Goal: Navigation & Orientation: Find specific page/section

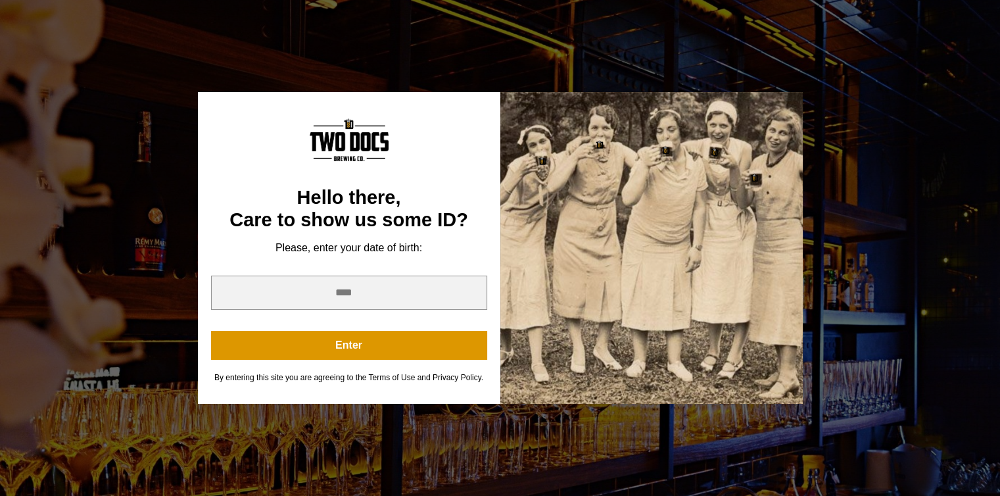
click at [43, 112] on div "You are not old enough to view this content. Try again on your 21st birthday. H…" at bounding box center [500, 248] width 1000 height 496
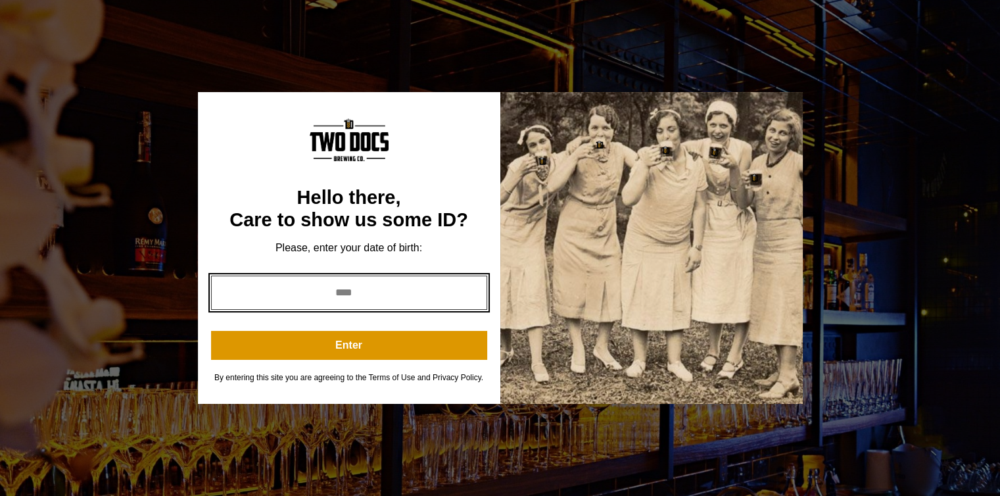
click at [376, 291] on input "year" at bounding box center [349, 293] width 276 height 34
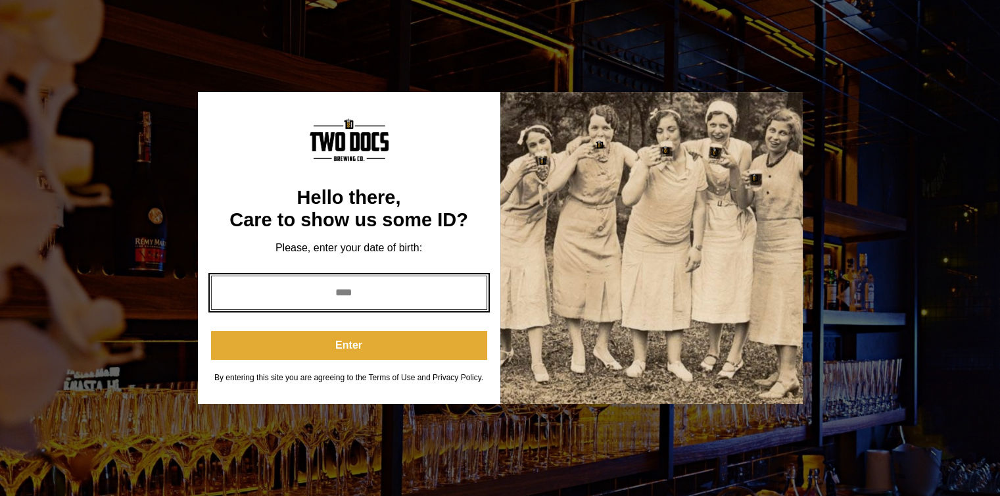
type input "****"
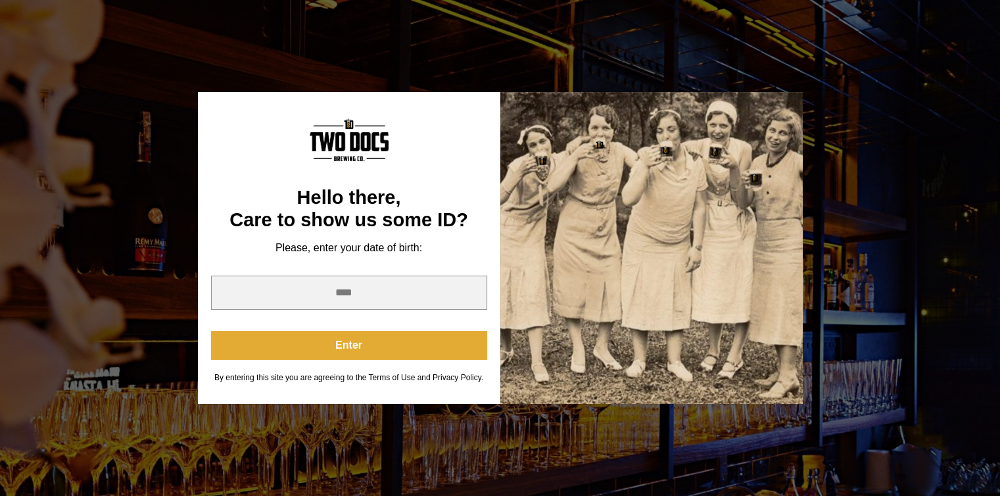
click at [374, 340] on button "Enter" at bounding box center [349, 345] width 276 height 29
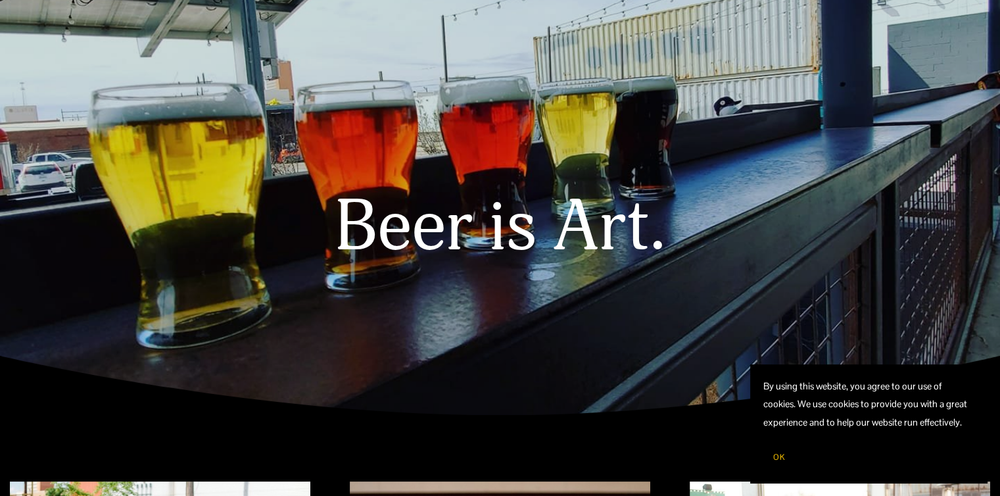
scroll to position [97, 0]
click at [777, 456] on span "OK" at bounding box center [779, 457] width 12 height 11
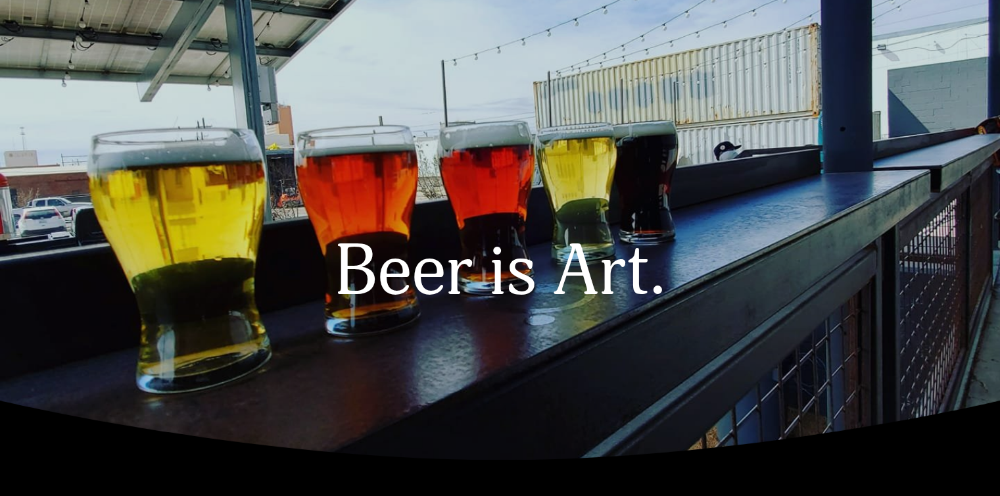
scroll to position [0, 0]
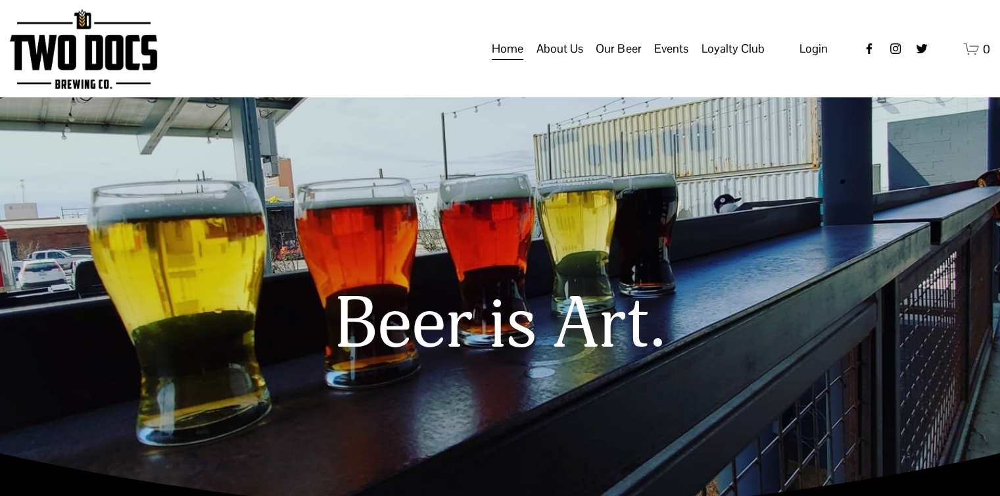
click at [0, 0] on span "Taproom Menu" at bounding box center [0, 0] width 0 height 0
